Goal: Find specific page/section: Find specific page/section

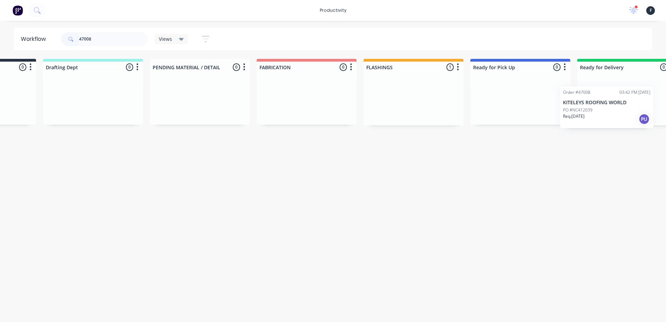
drag, startPoint x: 477, startPoint y: 109, endPoint x: 594, endPoint y: 116, distance: 117.4
click at [594, 116] on div "Submitted 0 Sort By Created date Required date Order number Customer name Most …" at bounding box center [494, 92] width 1156 height 67
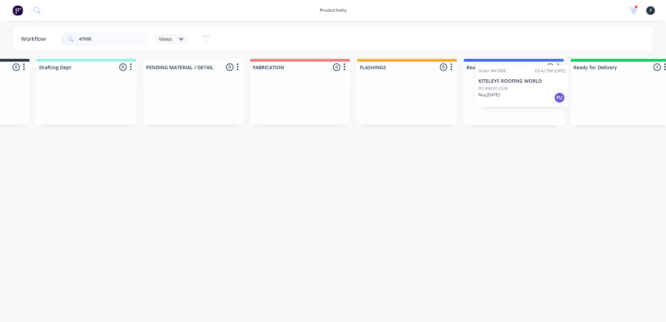
scroll to position [0, 89]
drag, startPoint x: 587, startPoint y: 109, endPoint x: 492, endPoint y: 98, distance: 95.7
click at [492, 98] on div "Submitted 0 Sort By Created date Required date Order number Customer name Most …" at bounding box center [485, 92] width 1156 height 67
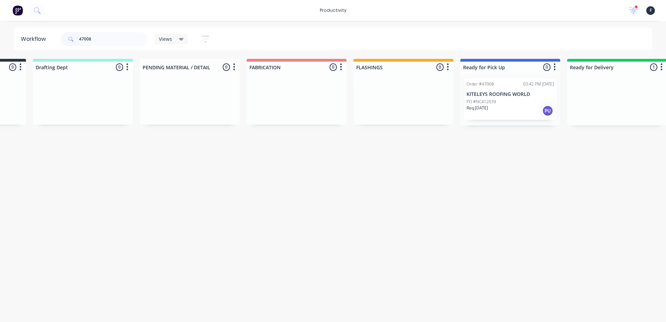
type input "47008"
click at [493, 98] on div at bounding box center [510, 99] width 100 height 53
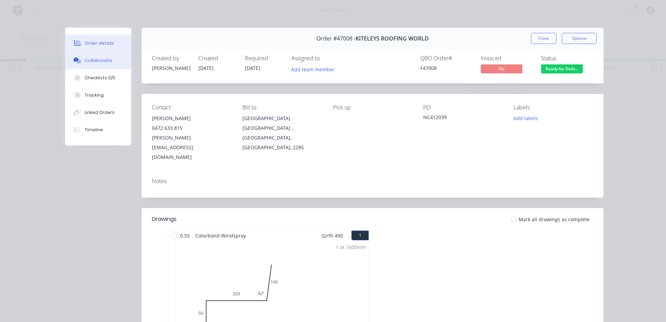
click at [77, 59] on icon at bounding box center [77, 61] width 8 height 6
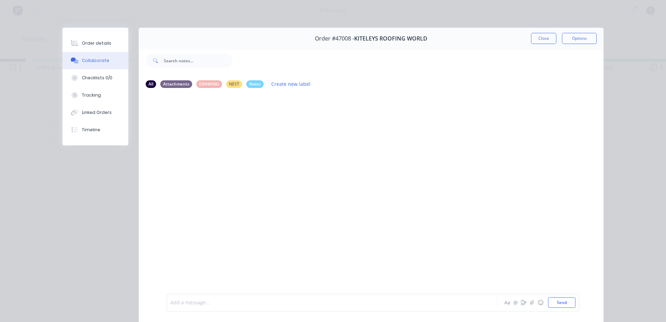
click at [233, 300] on div at bounding box center [322, 303] width 303 height 7
drag, startPoint x: 546, startPoint y: 37, endPoint x: 410, endPoint y: 52, distance: 136.0
click at [545, 37] on button "Close" at bounding box center [543, 38] width 25 height 11
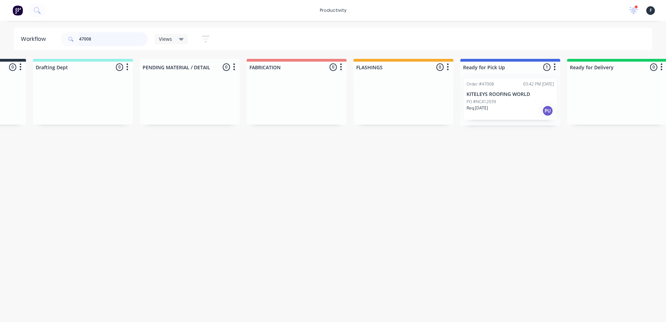
click at [104, 34] on input "47008" at bounding box center [113, 39] width 69 height 14
type input "4"
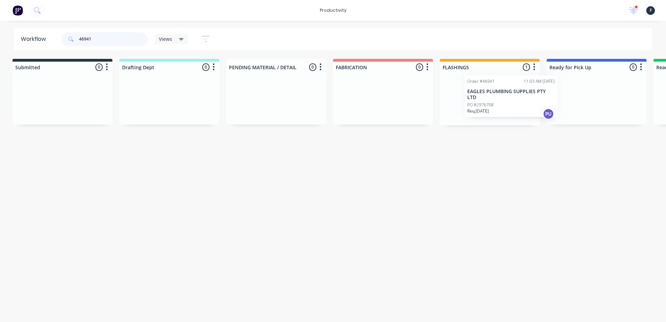
drag, startPoint x: 509, startPoint y: 104, endPoint x: 601, endPoint y: 99, distance: 93.1
click at [612, 99] on div "Submitted 0 Sort By Created date Required date Order number Customer name Most …" at bounding box center [570, 92] width 1156 height 67
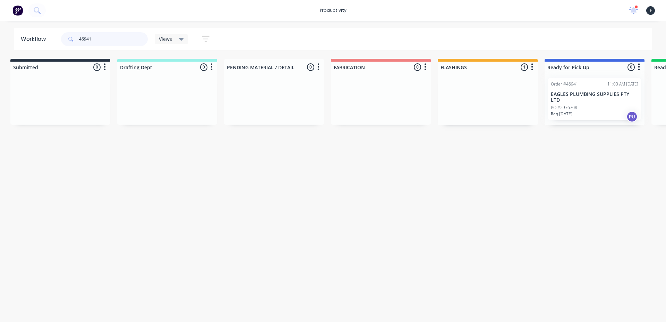
type input "46941"
click at [583, 100] on div at bounding box center [594, 99] width 100 height 53
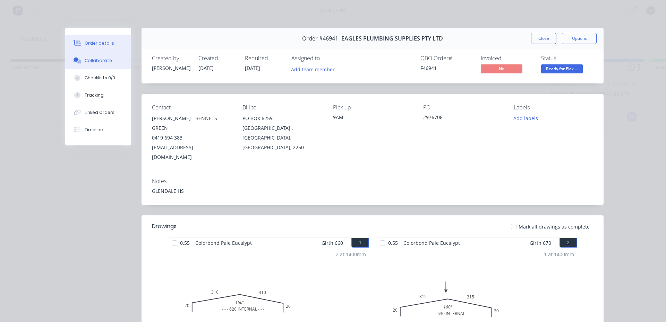
click at [95, 60] on div "Collaborate" at bounding box center [98, 61] width 27 height 6
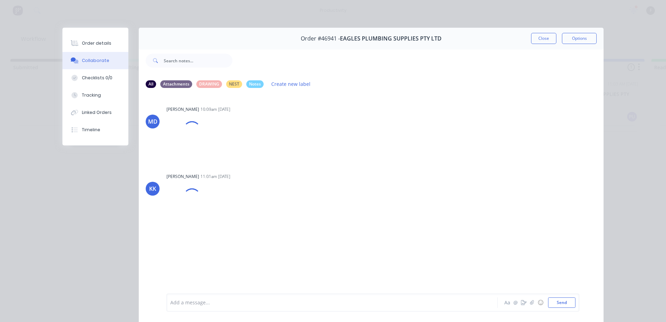
click at [280, 304] on div at bounding box center [322, 303] width 303 height 7
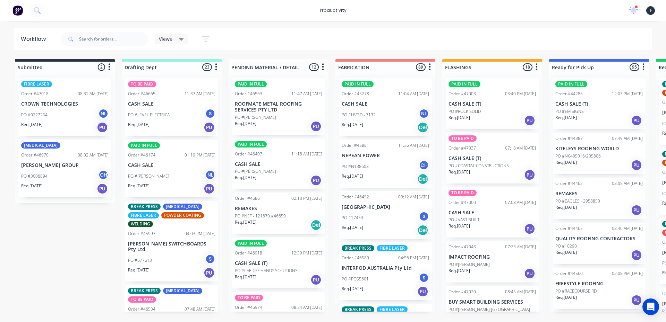
click at [395, 32] on div "Views Save new view None (Default) edit Nilesh edit Production edit Stuart edit…" at bounding box center [356, 39] width 592 height 21
click at [96, 40] on input "text" at bounding box center [113, 39] width 69 height 14
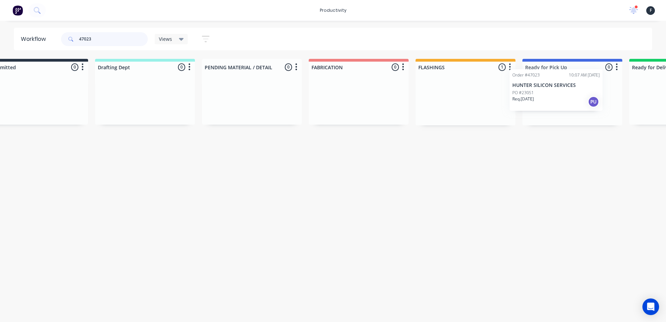
drag, startPoint x: 484, startPoint y: 106, endPoint x: 548, endPoint y: 96, distance: 64.8
click at [548, 96] on div "Submitted 0 Sort By Created date Required date Order number Customer name Most …" at bounding box center [546, 92] width 1156 height 67
type input "47023"
click at [547, 100] on p "PO #23051" at bounding box center [536, 102] width 21 height 6
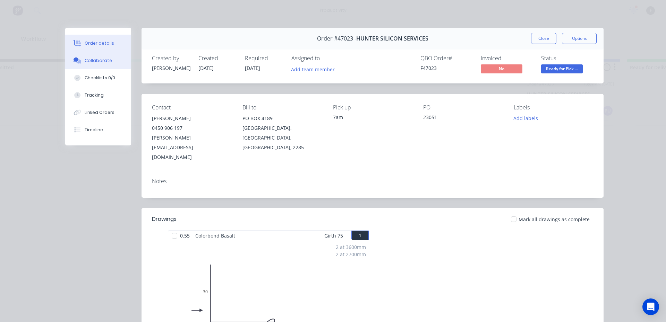
click at [119, 62] on button "Collaborate" at bounding box center [98, 60] width 66 height 17
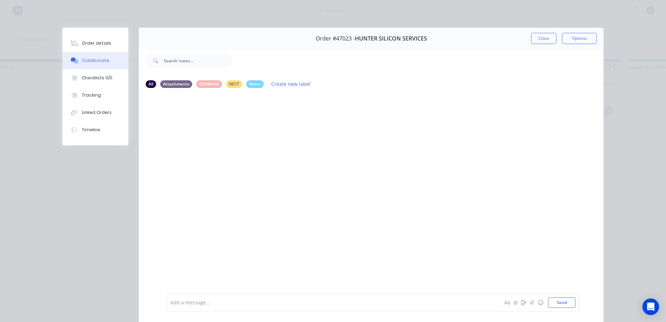
click at [242, 305] on div at bounding box center [322, 303] width 303 height 7
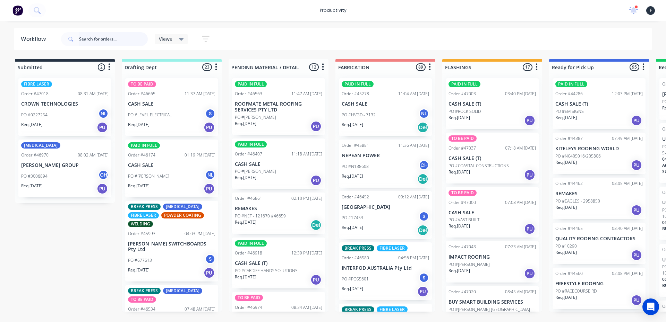
click at [101, 40] on input "text" at bounding box center [113, 39] width 69 height 14
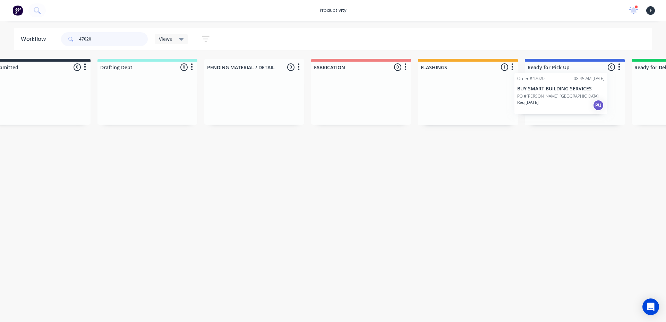
drag, startPoint x: 470, startPoint y: 98, endPoint x: 539, endPoint y: 93, distance: 68.8
click at [539, 93] on div "Submitted 0 Sort By Created date Required date Order number Customer name Most …" at bounding box center [549, 92] width 1156 height 67
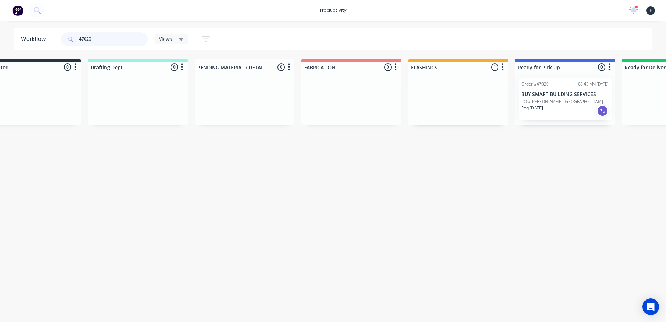
type input "47020"
click at [537, 97] on div "Order #47020 08:45 AM 15/08/25 BUY SMART BUILDING SERVICES PO #ROSS ST BELMONT …" at bounding box center [565, 99] width 100 height 53
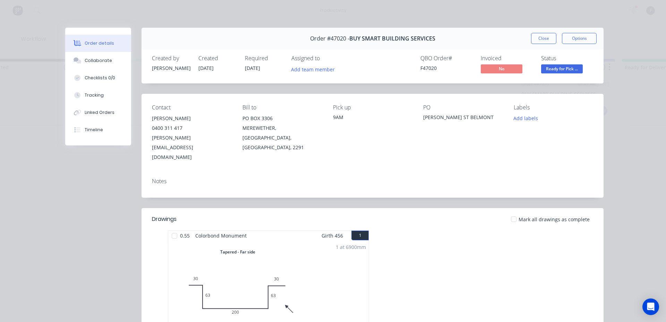
drag, startPoint x: 89, startPoint y: 57, endPoint x: 136, endPoint y: 92, distance: 58.0
click at [89, 57] on button "Collaborate" at bounding box center [98, 60] width 66 height 17
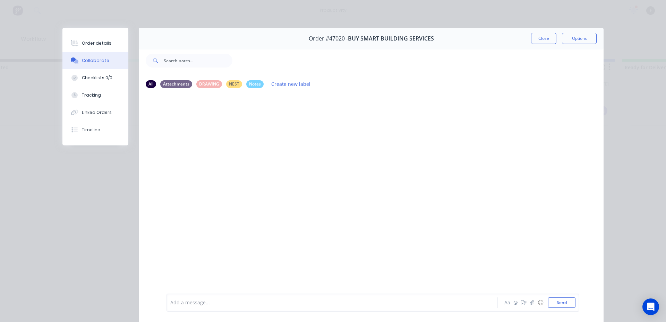
click at [317, 312] on div "Add a message... Aa @ ☺ Send" at bounding box center [371, 303] width 465 height 39
click at [320, 306] on div at bounding box center [322, 303] width 303 height 7
click at [531, 36] on button "Close" at bounding box center [543, 38] width 25 height 11
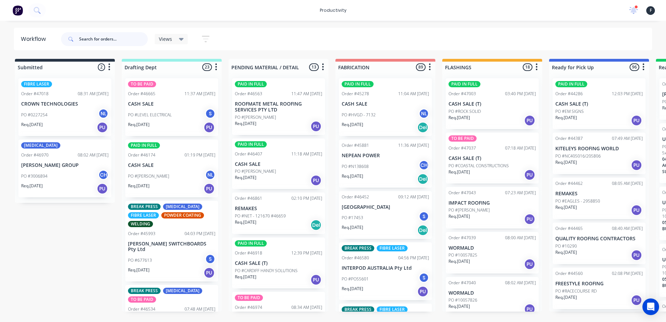
click at [134, 42] on input "text" at bounding box center [113, 39] width 69 height 14
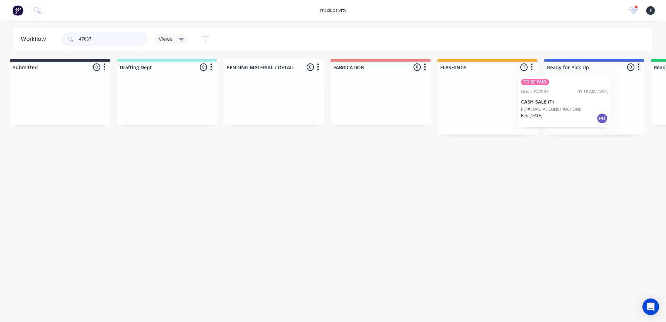
drag, startPoint x: 495, startPoint y: 102, endPoint x: 575, endPoint y: 99, distance: 80.1
click at [575, 99] on div "Submitted 0 Sort By Created date Required date Order number Customer name Most …" at bounding box center [568, 97] width 1156 height 76
type input "47037"
click at [572, 103] on p "CASH SALE (T)" at bounding box center [592, 104] width 87 height 6
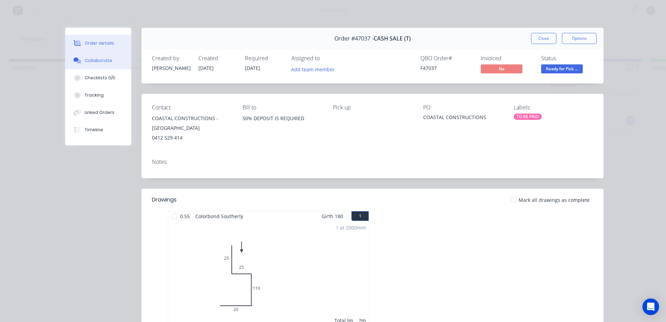
click at [85, 61] on div "Collaborate" at bounding box center [98, 61] width 27 height 6
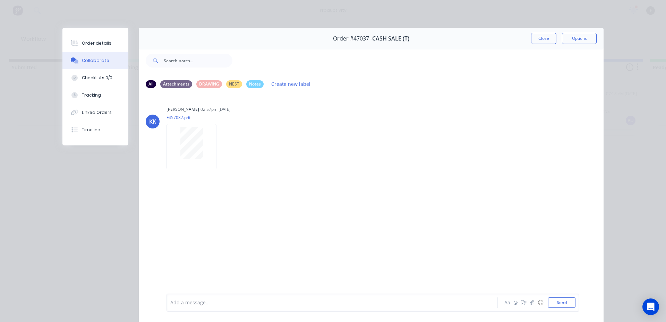
drag, startPoint x: 287, startPoint y: 290, endPoint x: 287, endPoint y: 299, distance: 9.0
click at [287, 291] on div "Add a message... Aa @ ☺ Send" at bounding box center [371, 303] width 465 height 39
click at [287, 300] on div at bounding box center [322, 303] width 303 height 7
click at [535, 37] on button "Close" at bounding box center [543, 38] width 25 height 11
